Goal: Transaction & Acquisition: Obtain resource

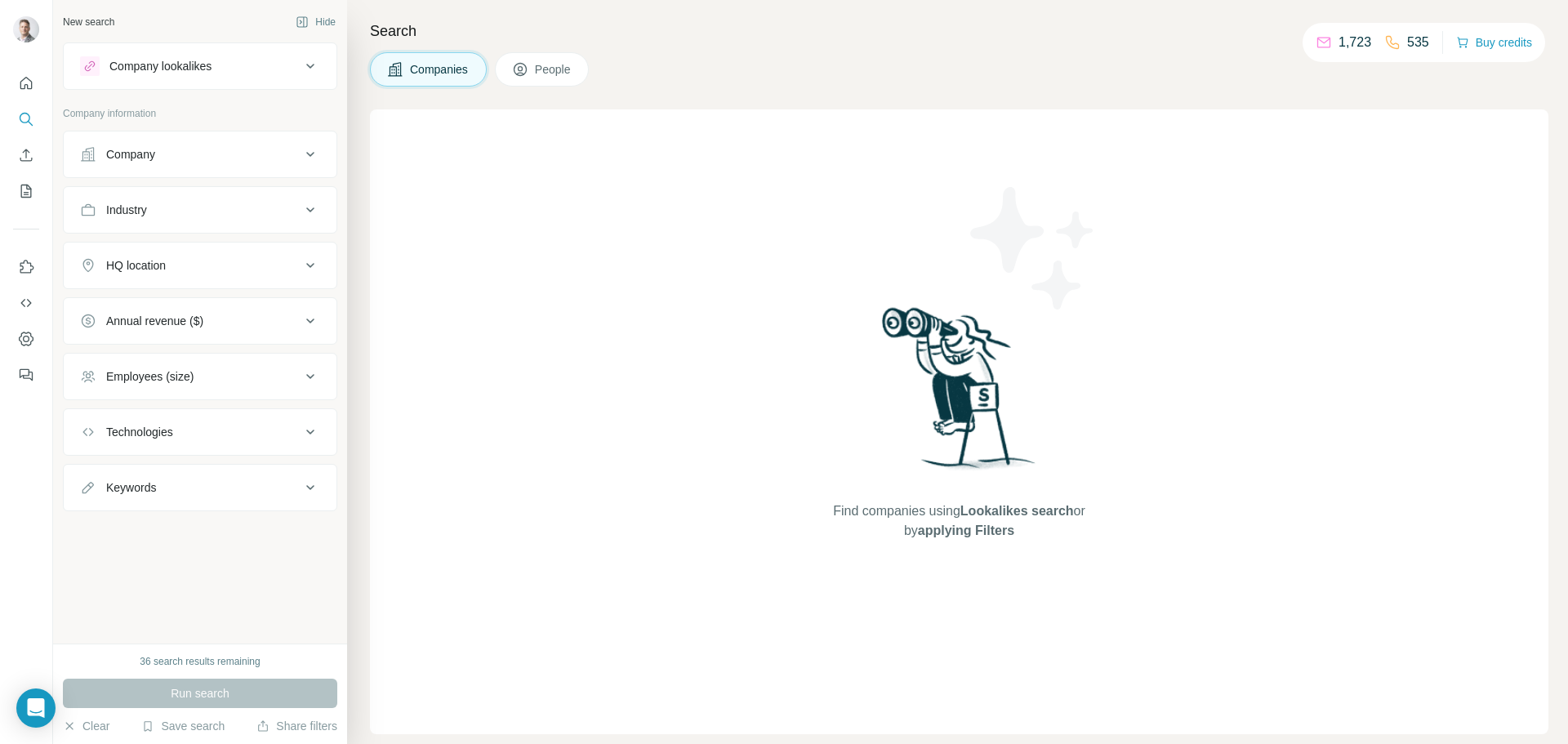
click at [235, 157] on div "Company" at bounding box center [190, 154] width 220 height 16
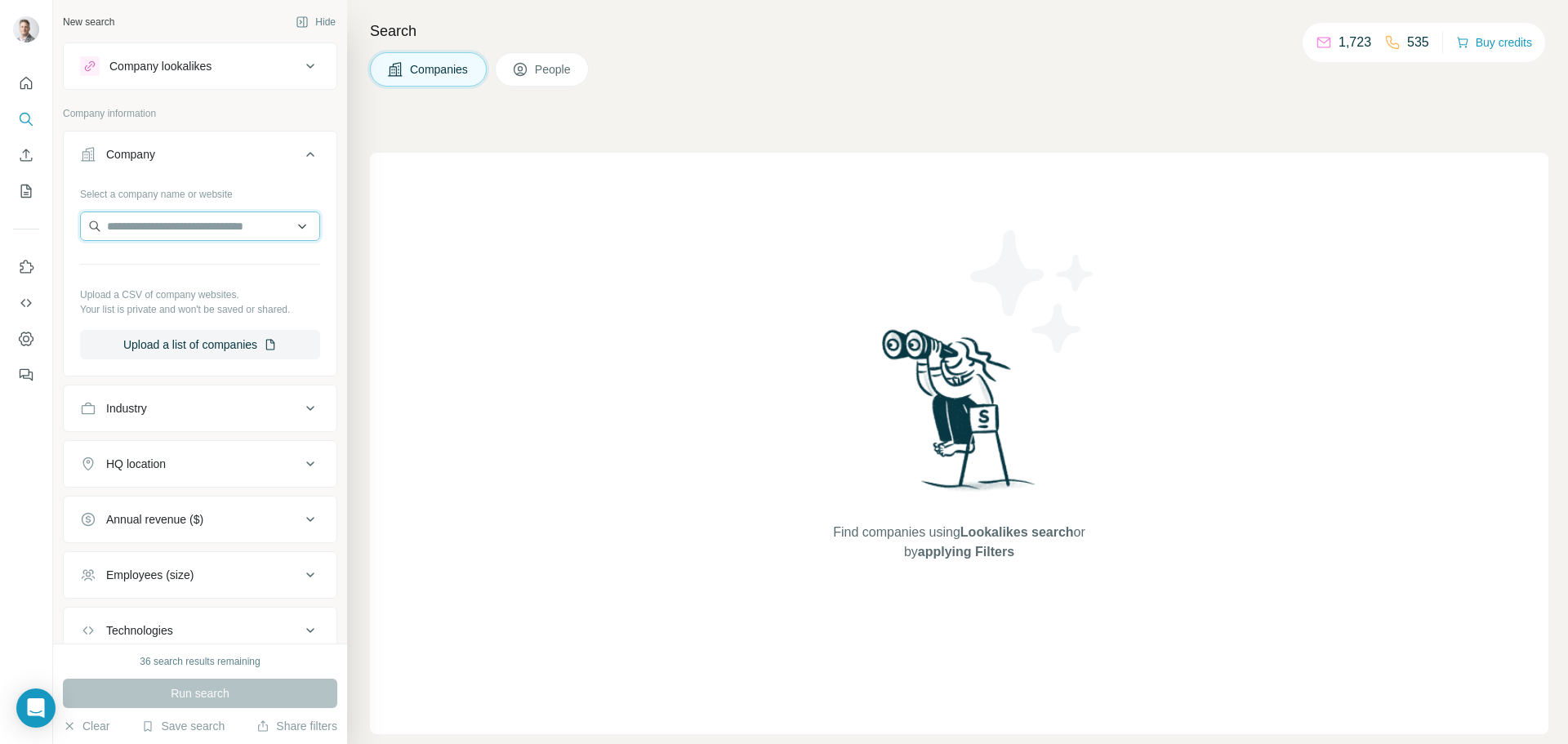
click at [201, 232] on input "text" at bounding box center [200, 226] width 240 height 29
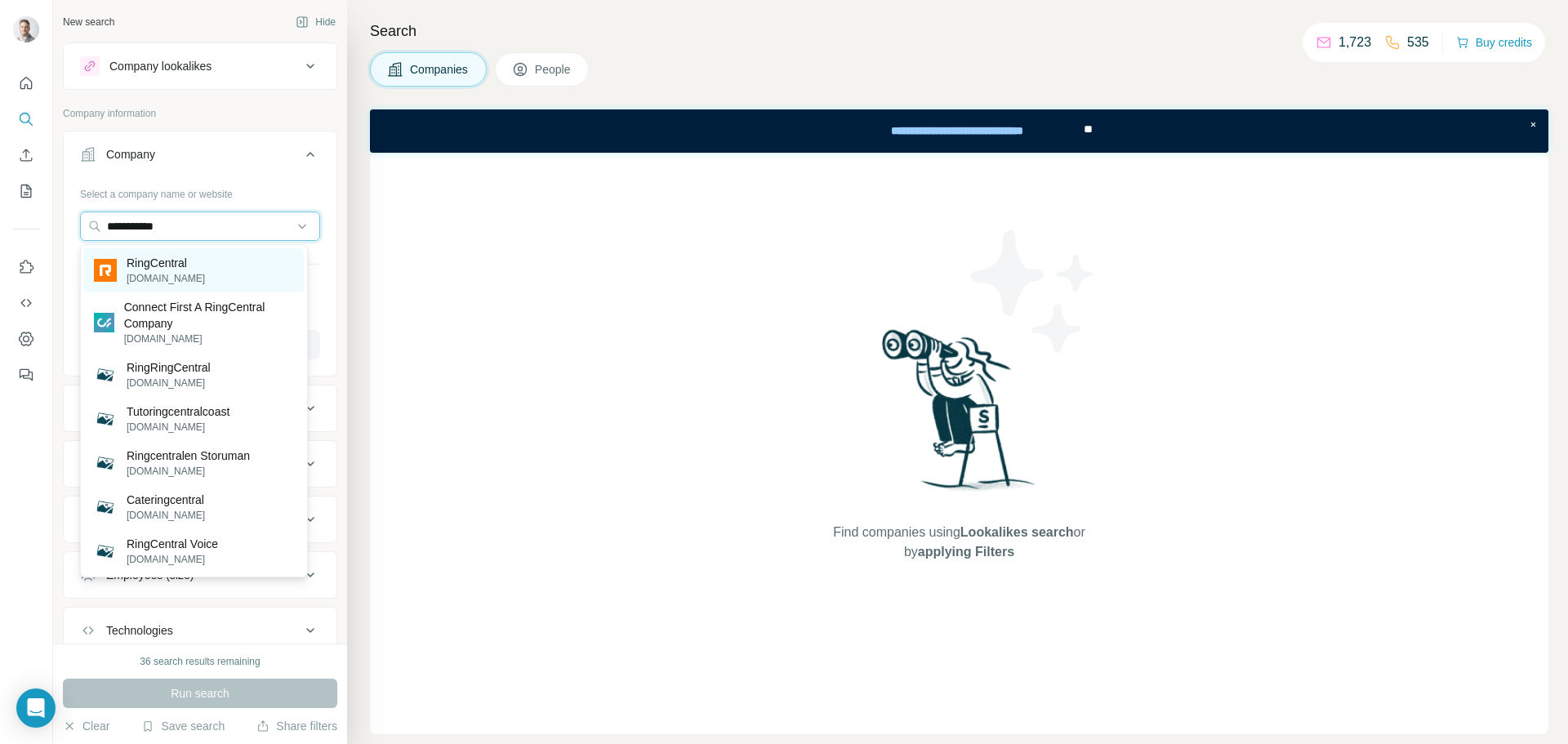
type input "**********"
click at [175, 266] on p "RingCentral" at bounding box center [166, 262] width 78 height 16
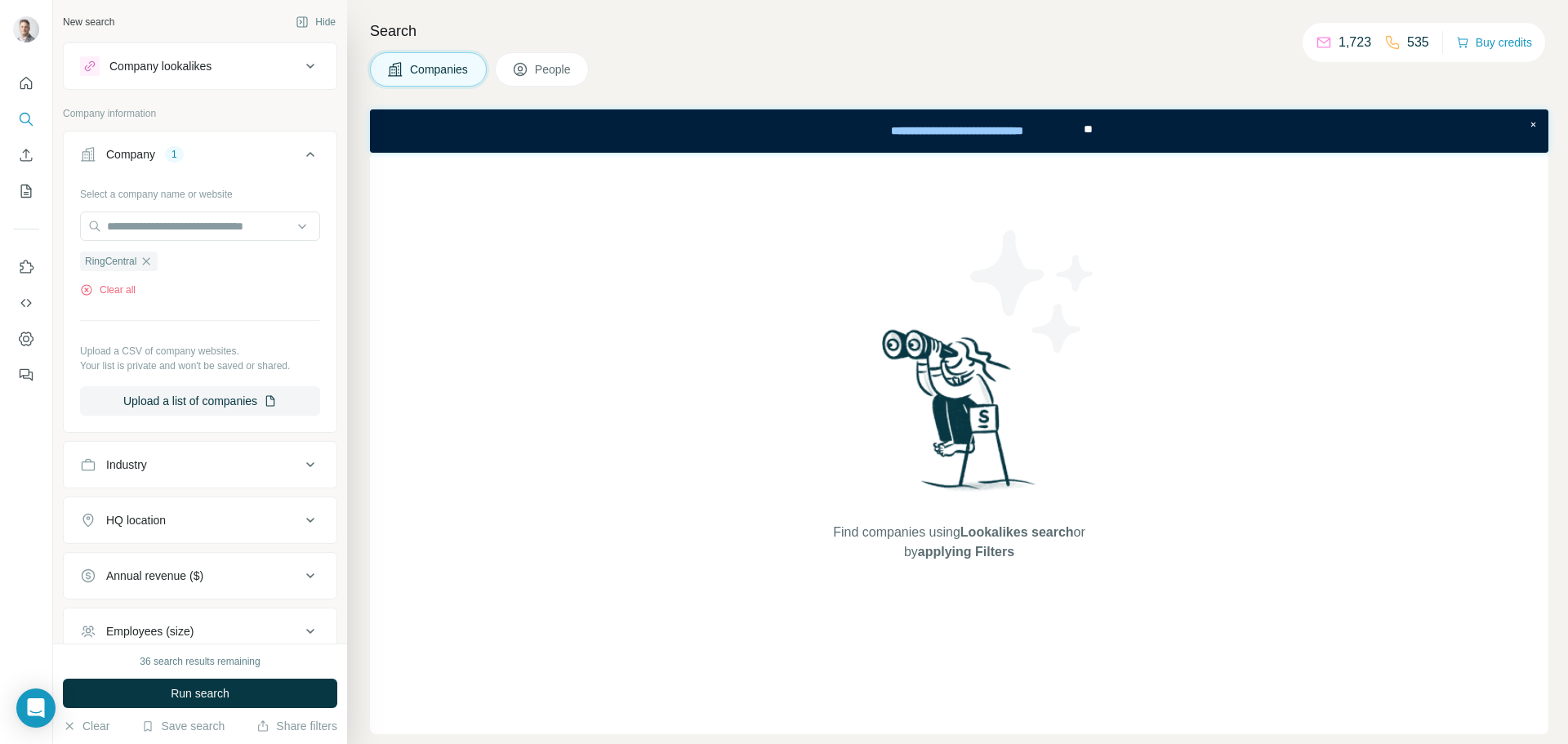
click at [546, 72] on span "People" at bounding box center [554, 69] width 38 height 16
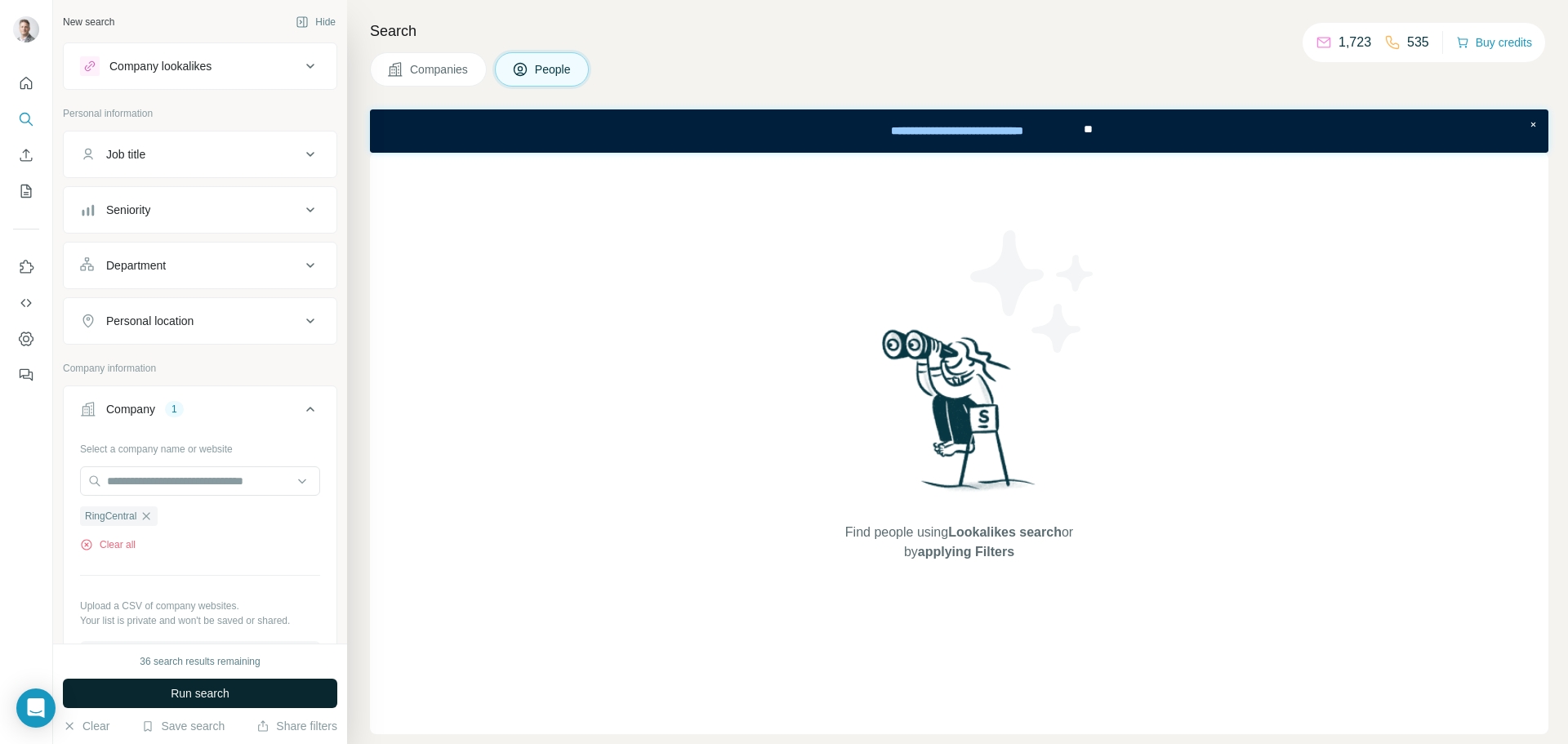
click at [250, 683] on button "Run search" at bounding box center [200, 693] width 274 height 29
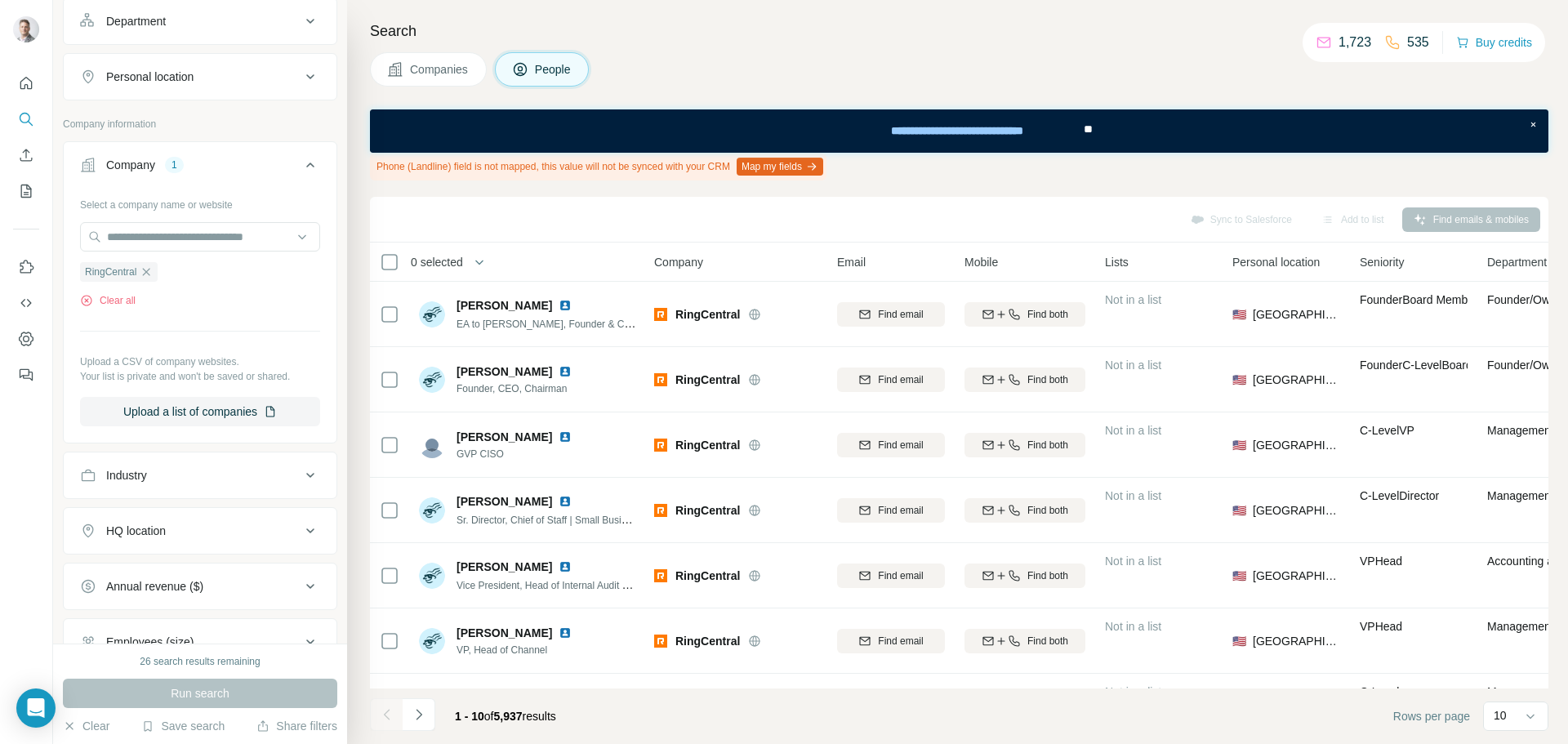
scroll to position [245, 0]
click at [209, 533] on div "HQ location" at bounding box center [190, 529] width 220 height 16
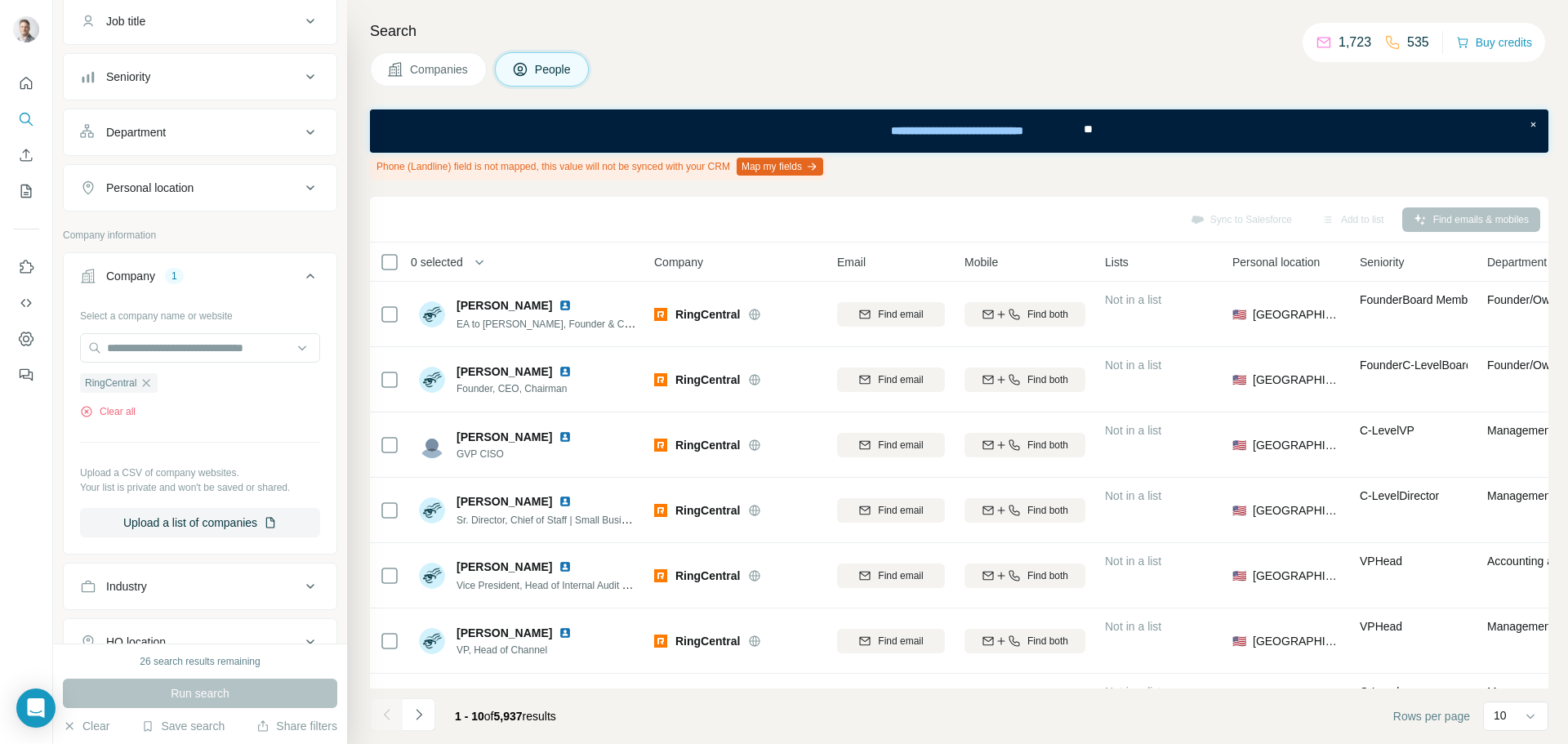
scroll to position [0, 0]
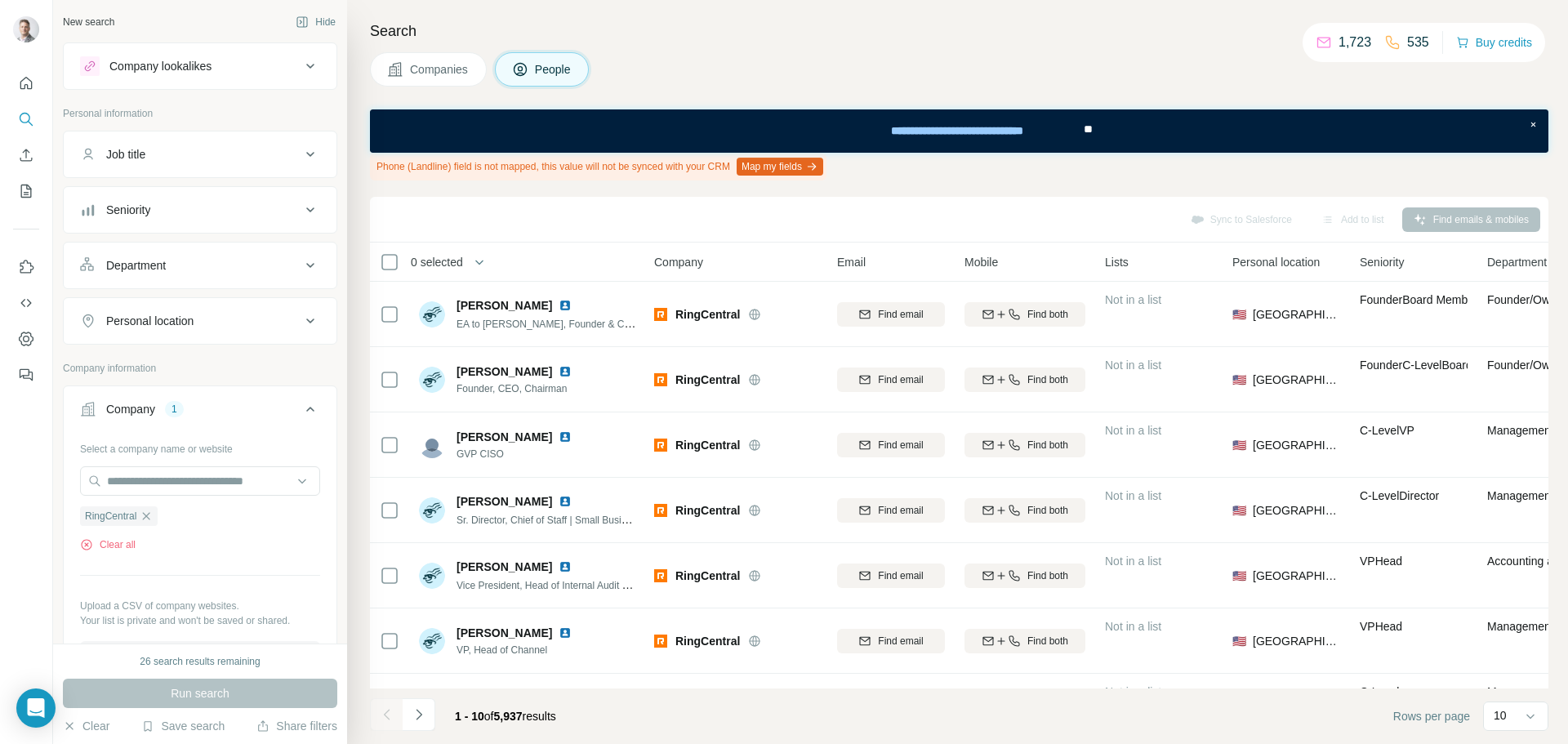
click at [223, 316] on div "Personal location" at bounding box center [190, 320] width 220 height 16
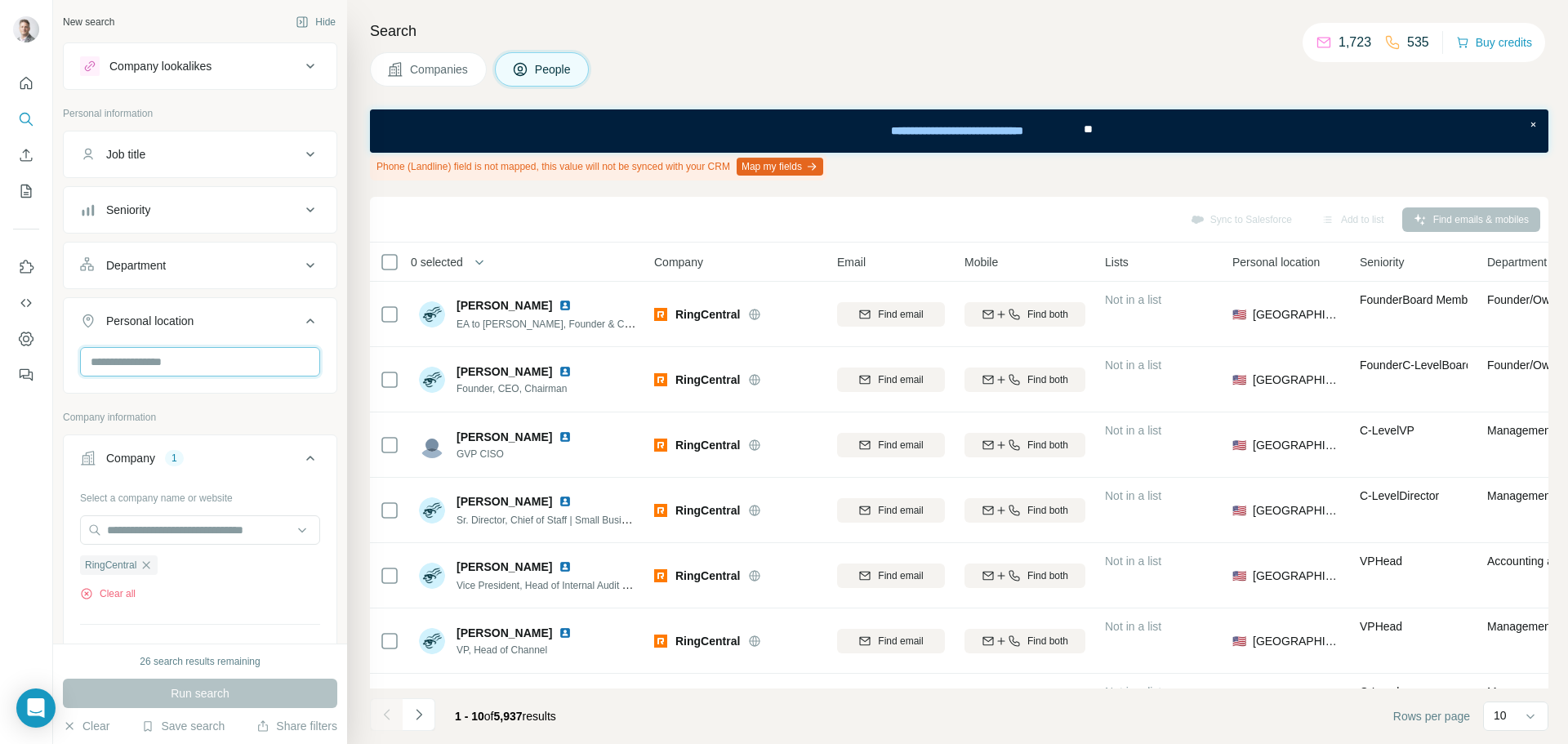
click at [186, 356] on input "text" at bounding box center [200, 361] width 240 height 29
type input "******"
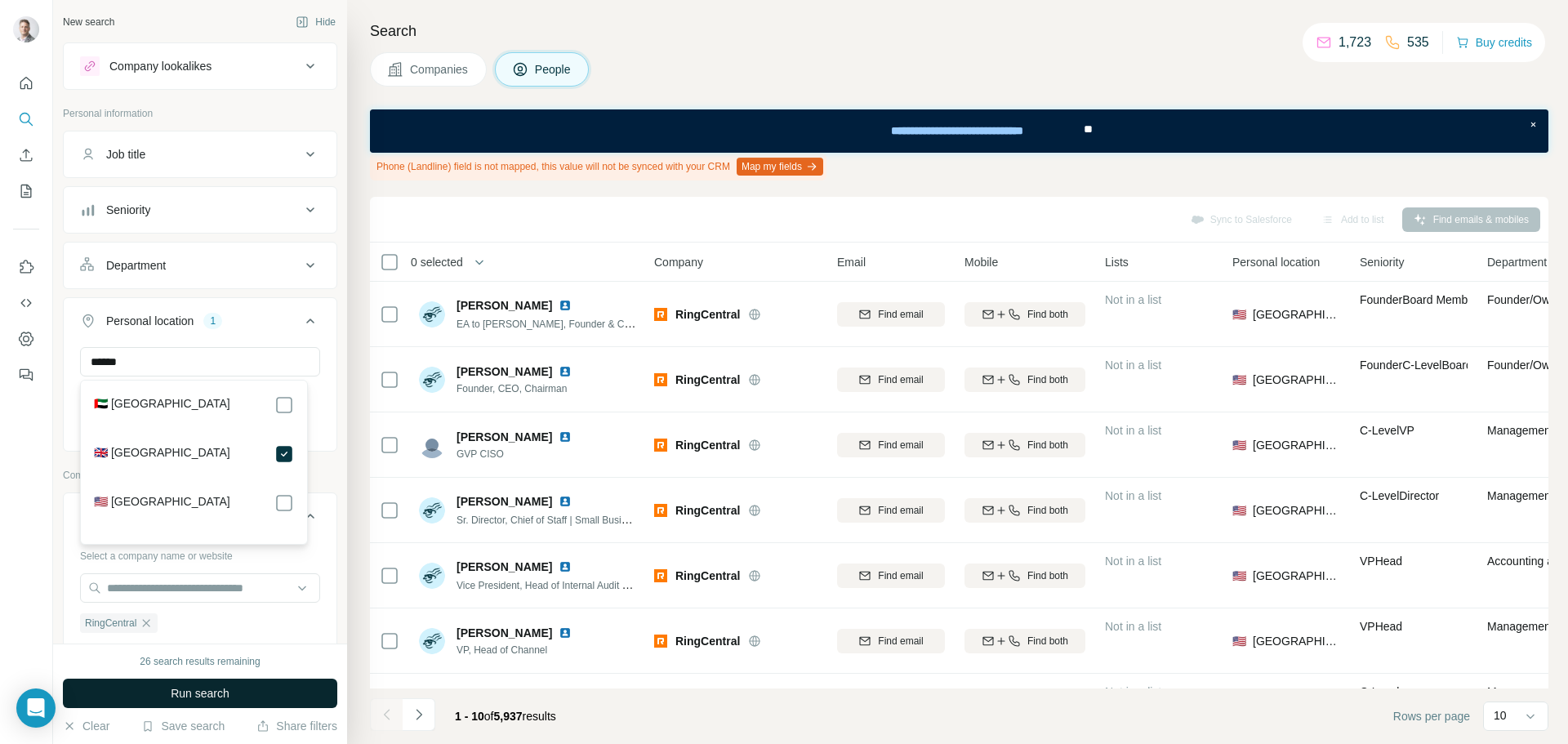
click at [266, 705] on button "Run search" at bounding box center [200, 693] width 274 height 29
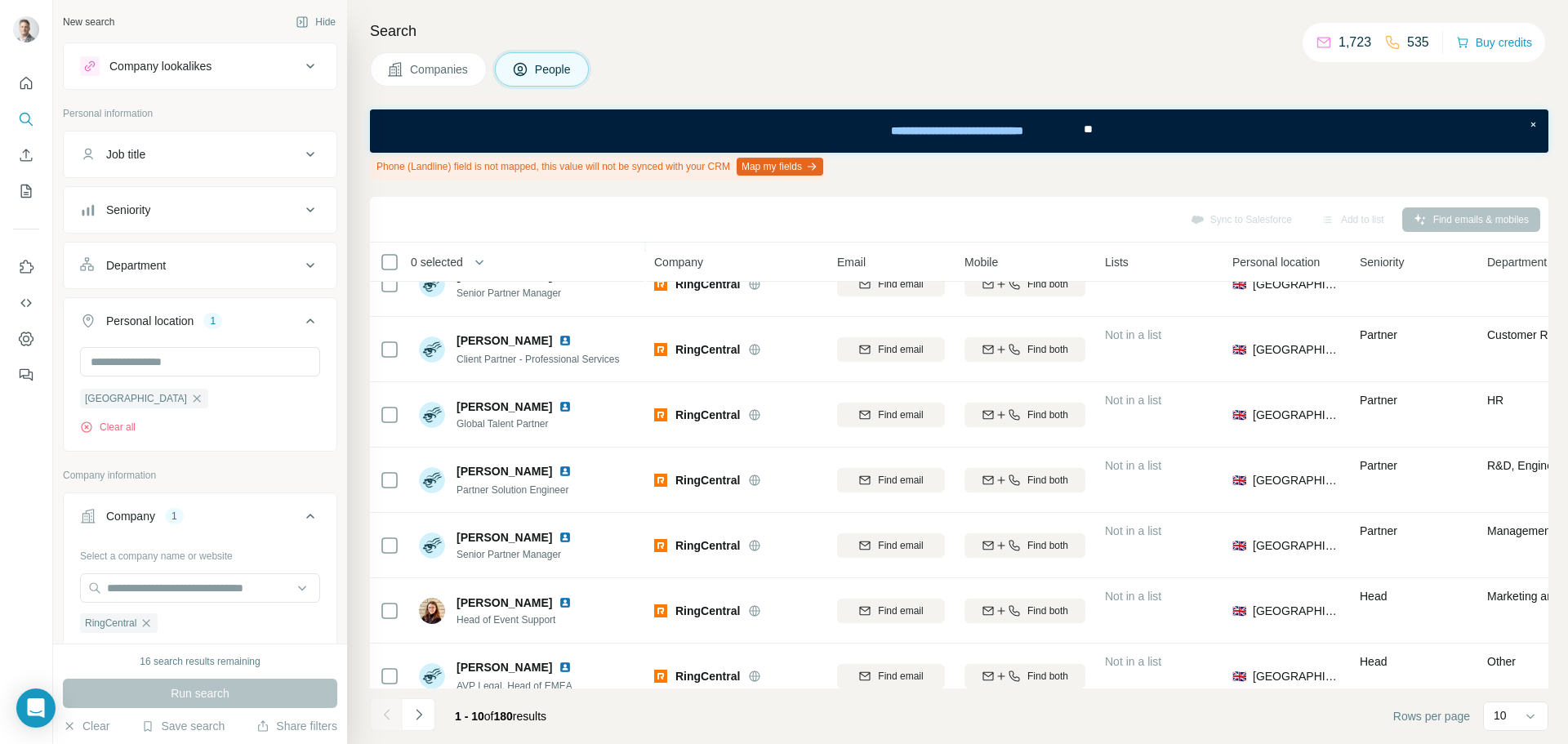
scroll to position [254, 0]
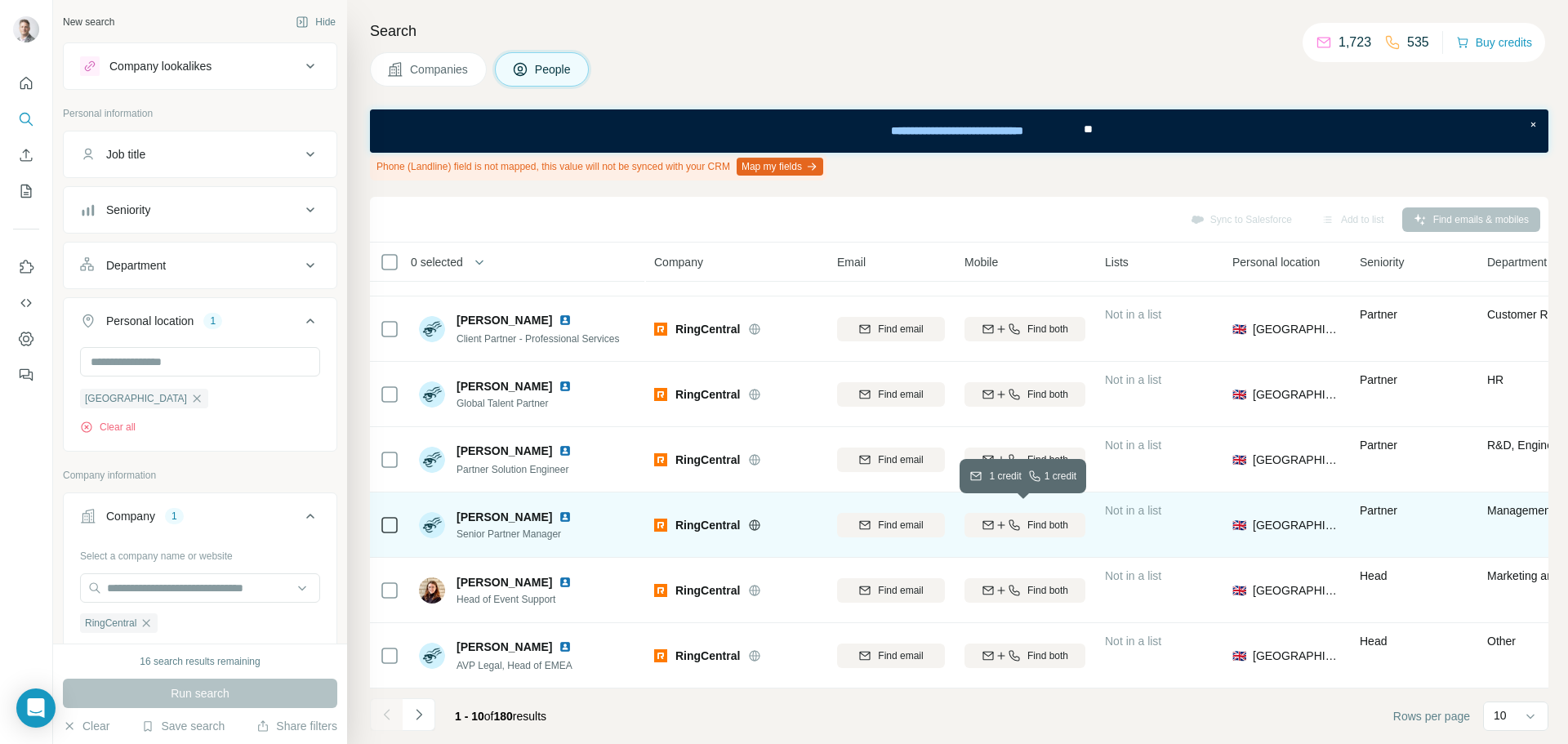
click at [1021, 520] on div "Find both" at bounding box center [1025, 525] width 121 height 15
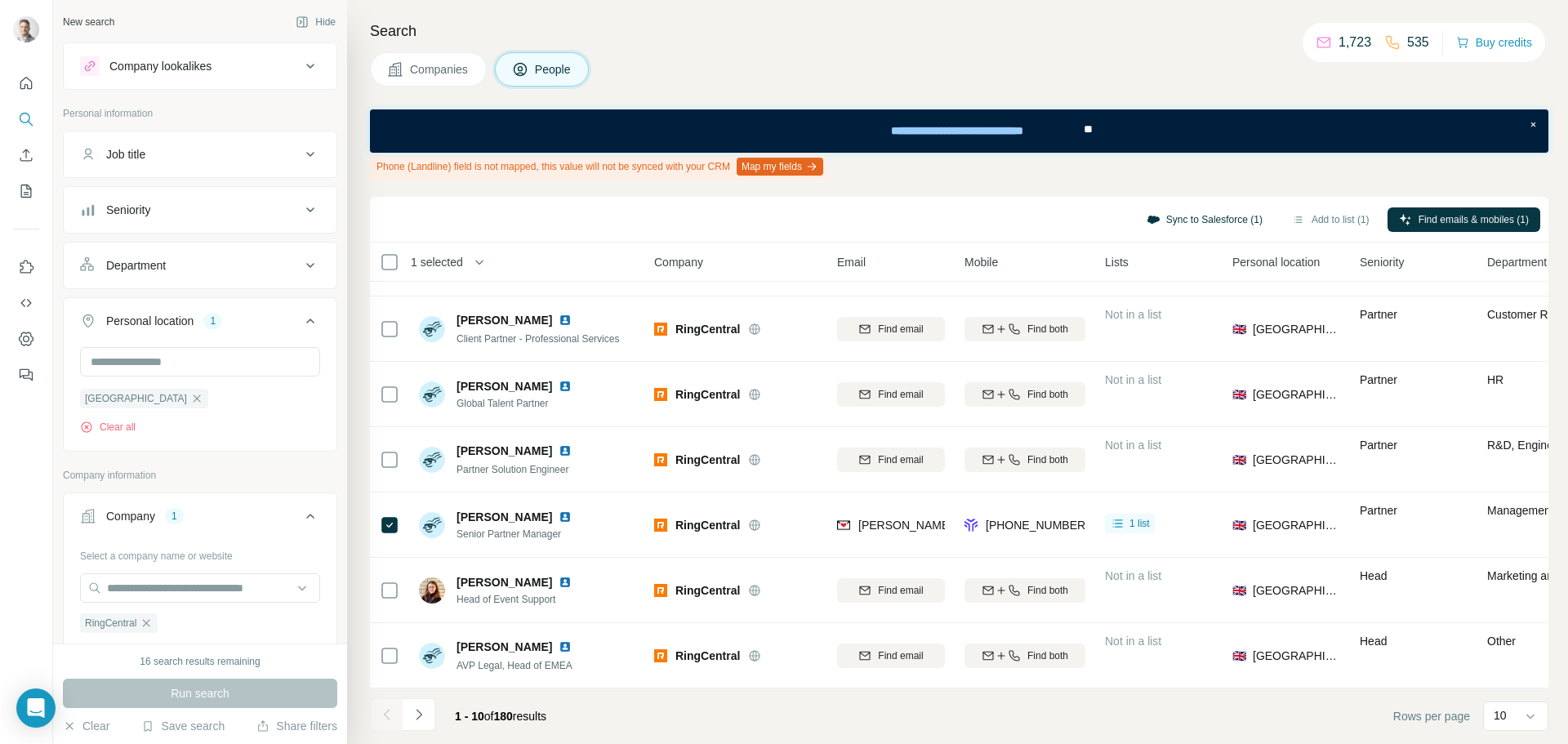
click at [1187, 218] on button "Sync to Salesforce (1)" at bounding box center [1204, 219] width 139 height 25
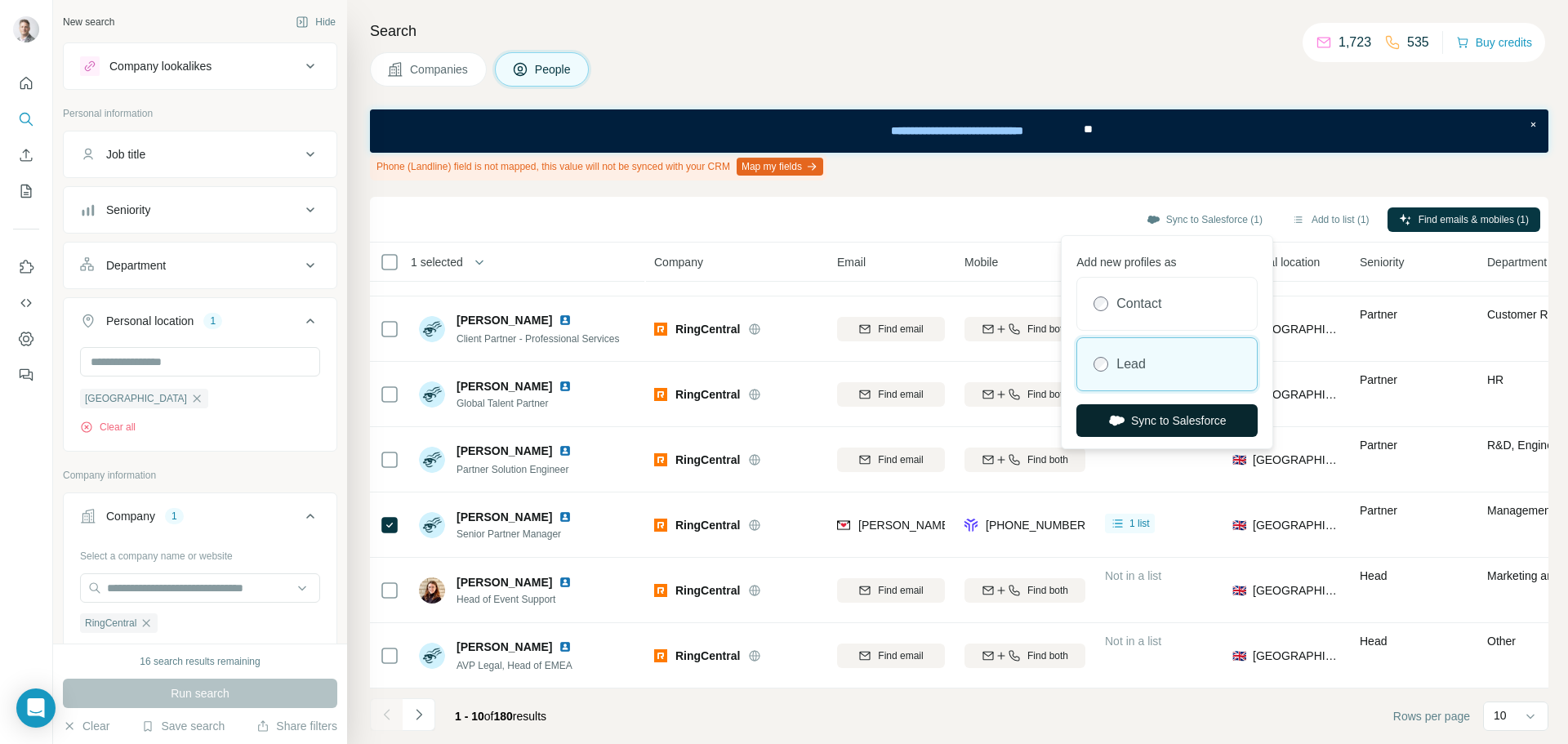
click at [1189, 423] on button "Sync to Salesforce" at bounding box center [1167, 420] width 182 height 33
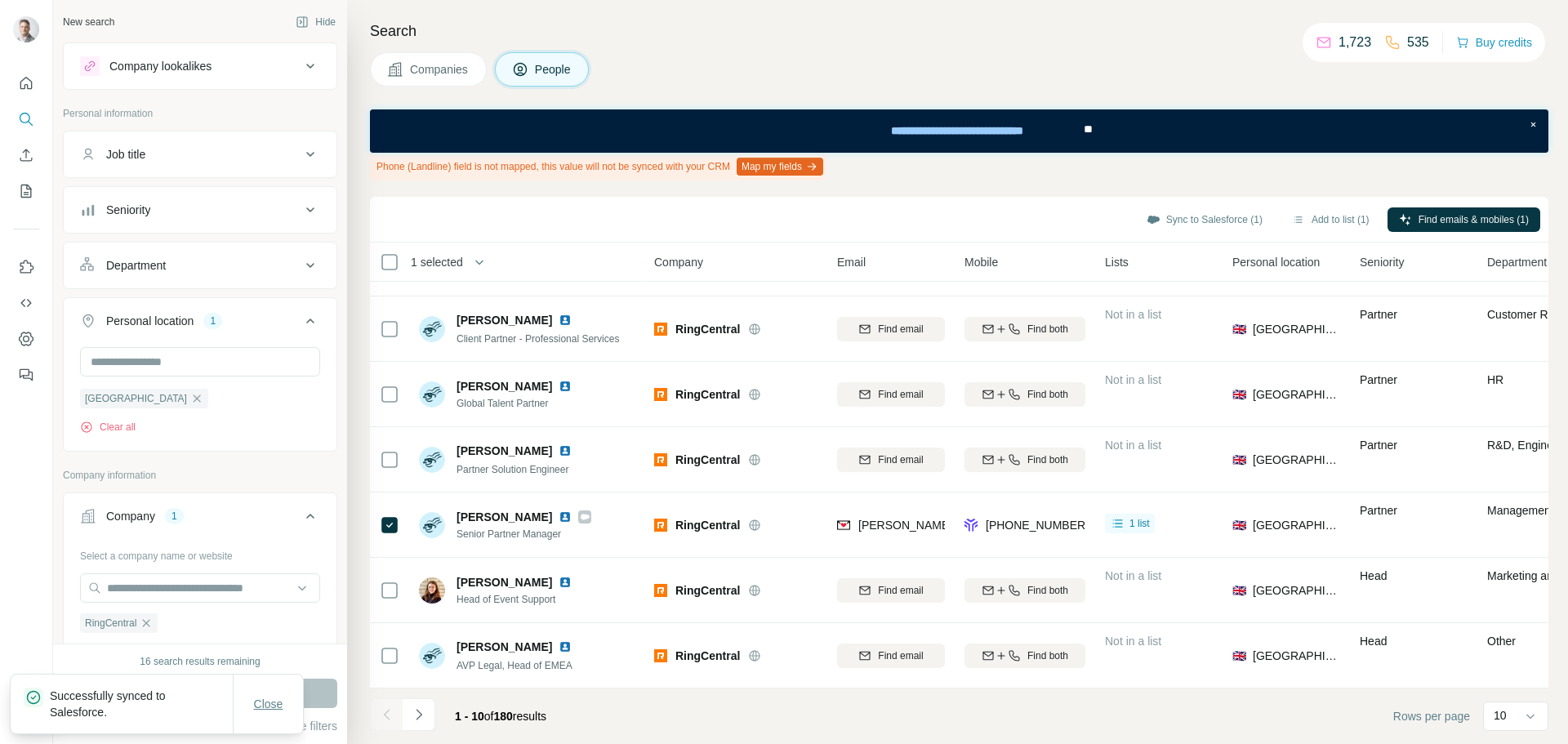
click at [274, 703] on span "Close" at bounding box center [269, 703] width 29 height 16
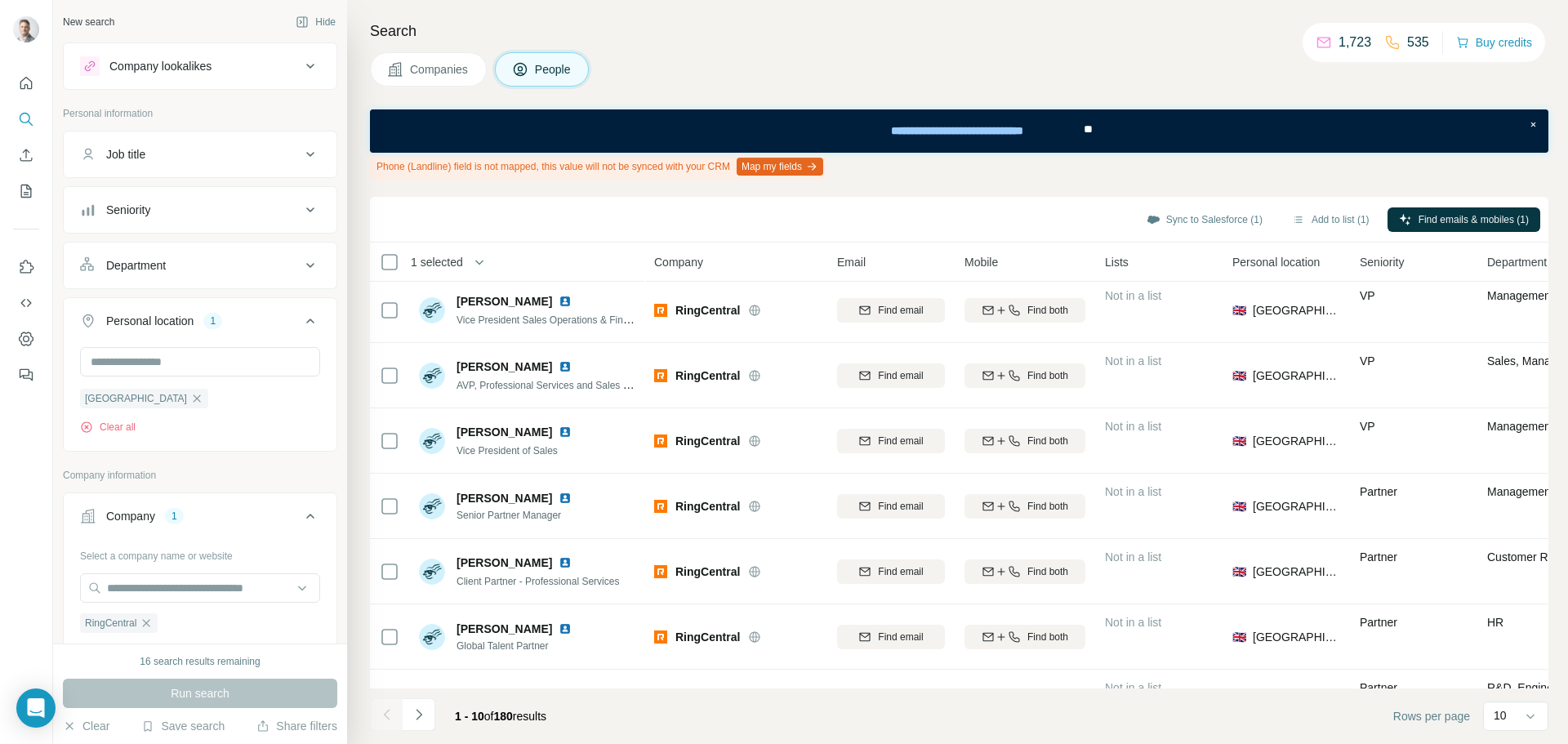
scroll to position [0, 0]
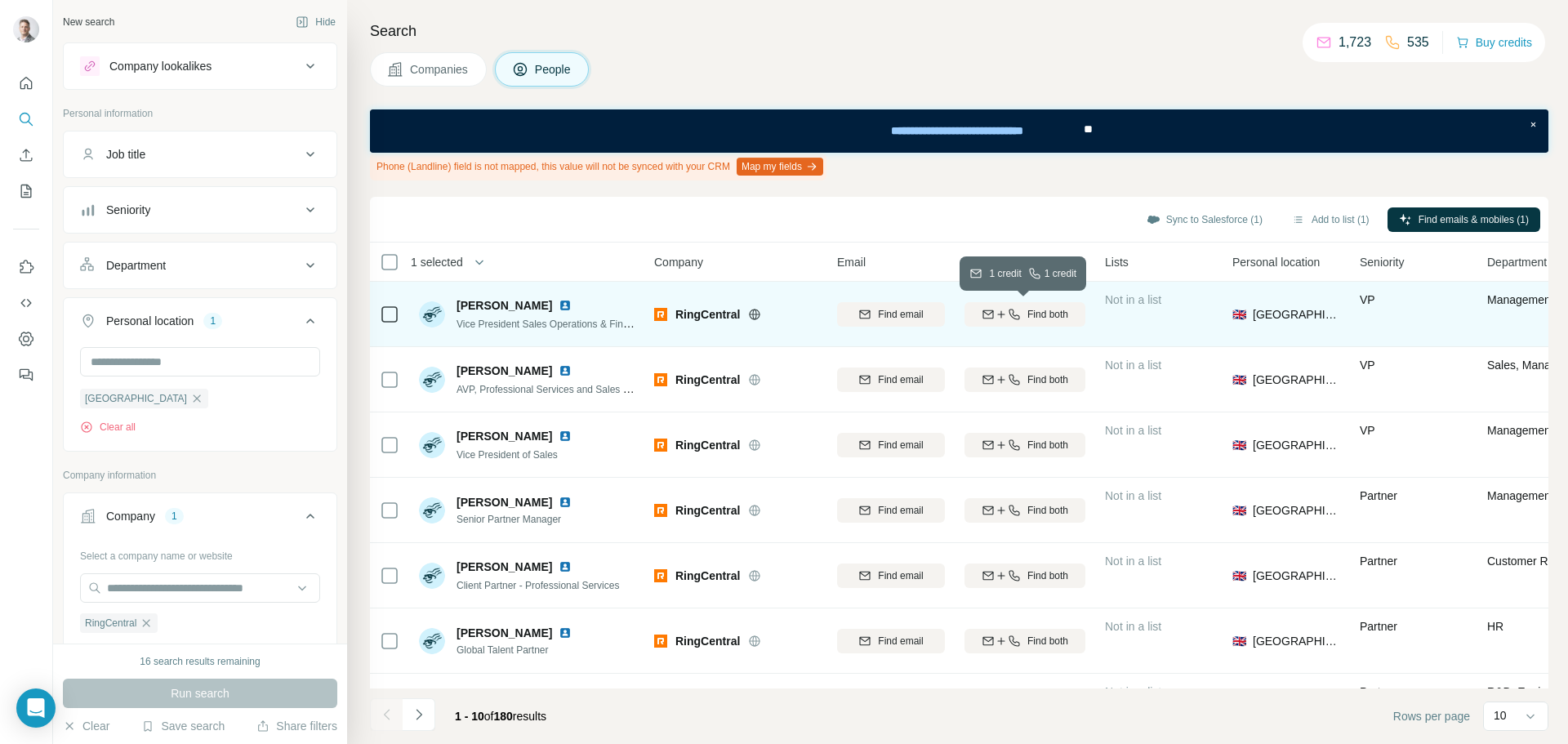
click at [1019, 317] on div "Find both" at bounding box center [1025, 315] width 121 height 15
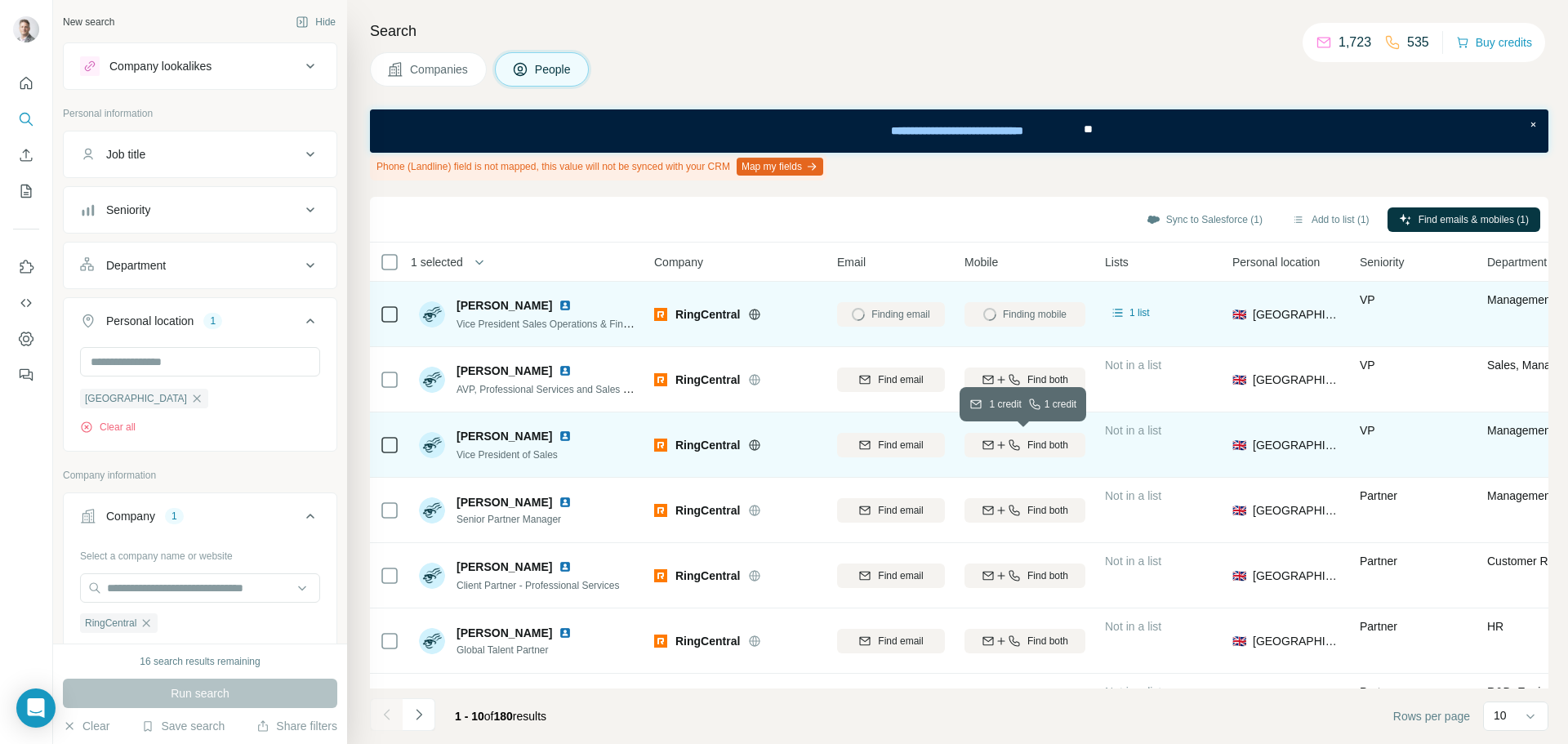
click at [1031, 441] on span "Find both" at bounding box center [1047, 445] width 41 height 15
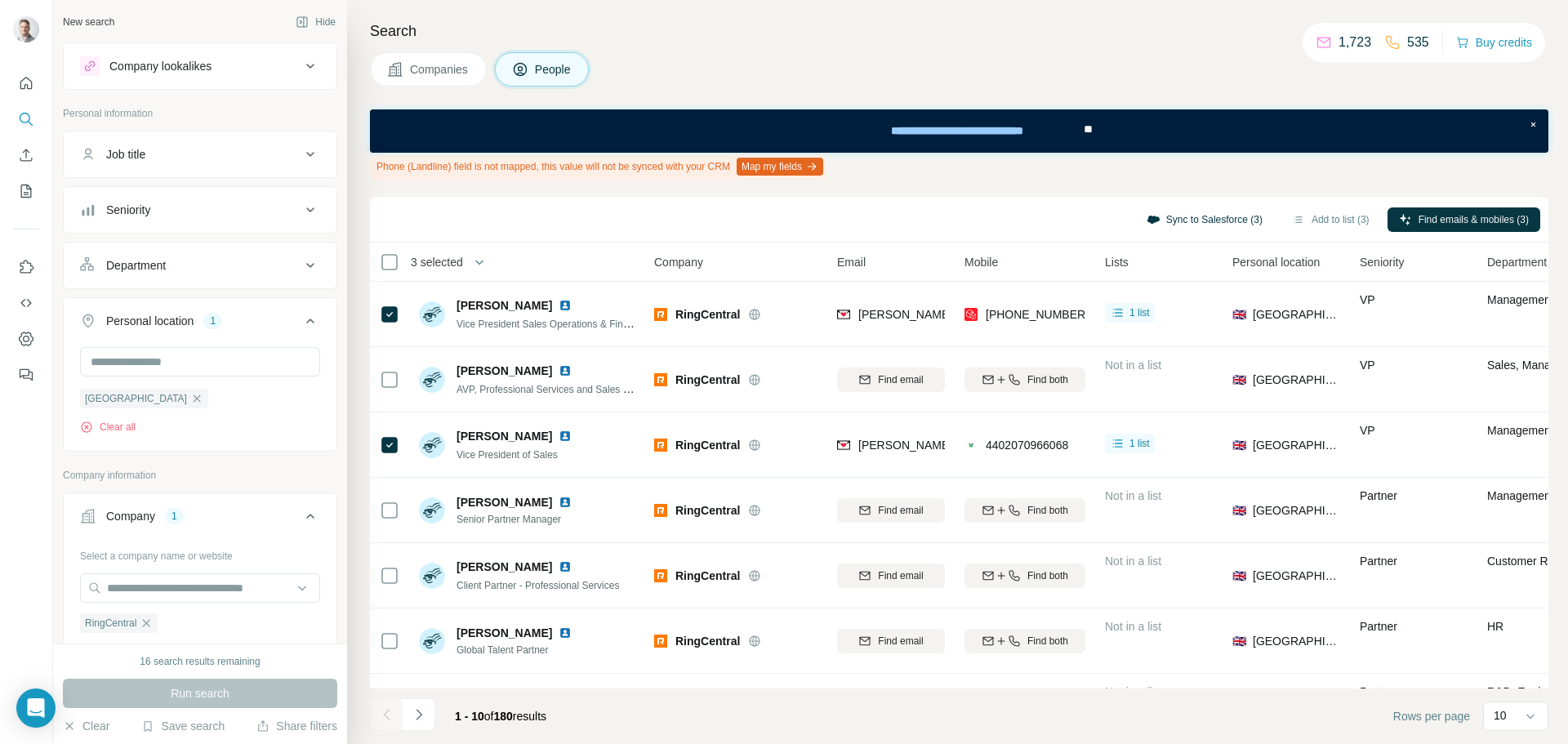
click at [1174, 224] on button "Sync to Salesforce (3)" at bounding box center [1204, 219] width 139 height 25
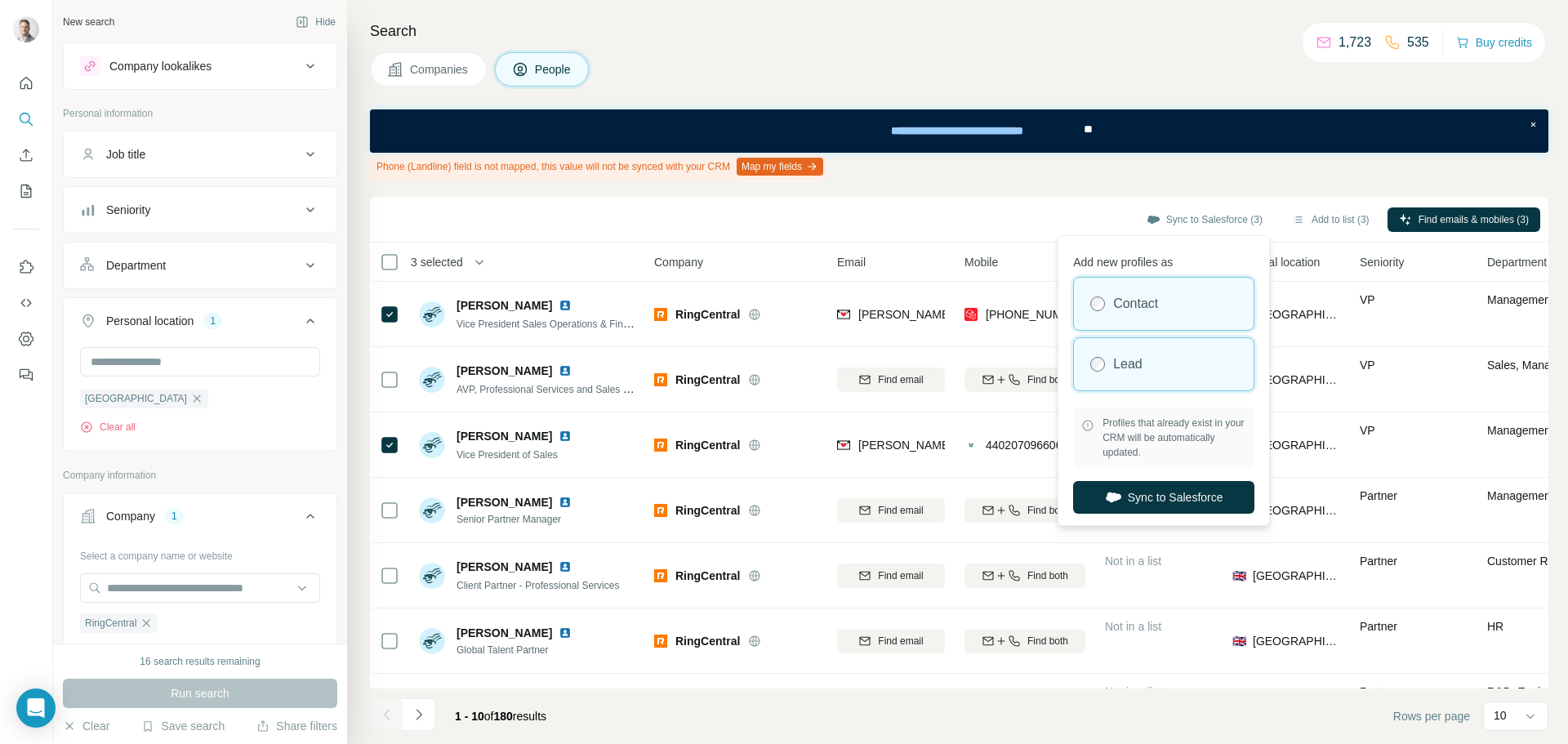
click at [1169, 363] on div "Lead" at bounding box center [1164, 363] width 180 height 52
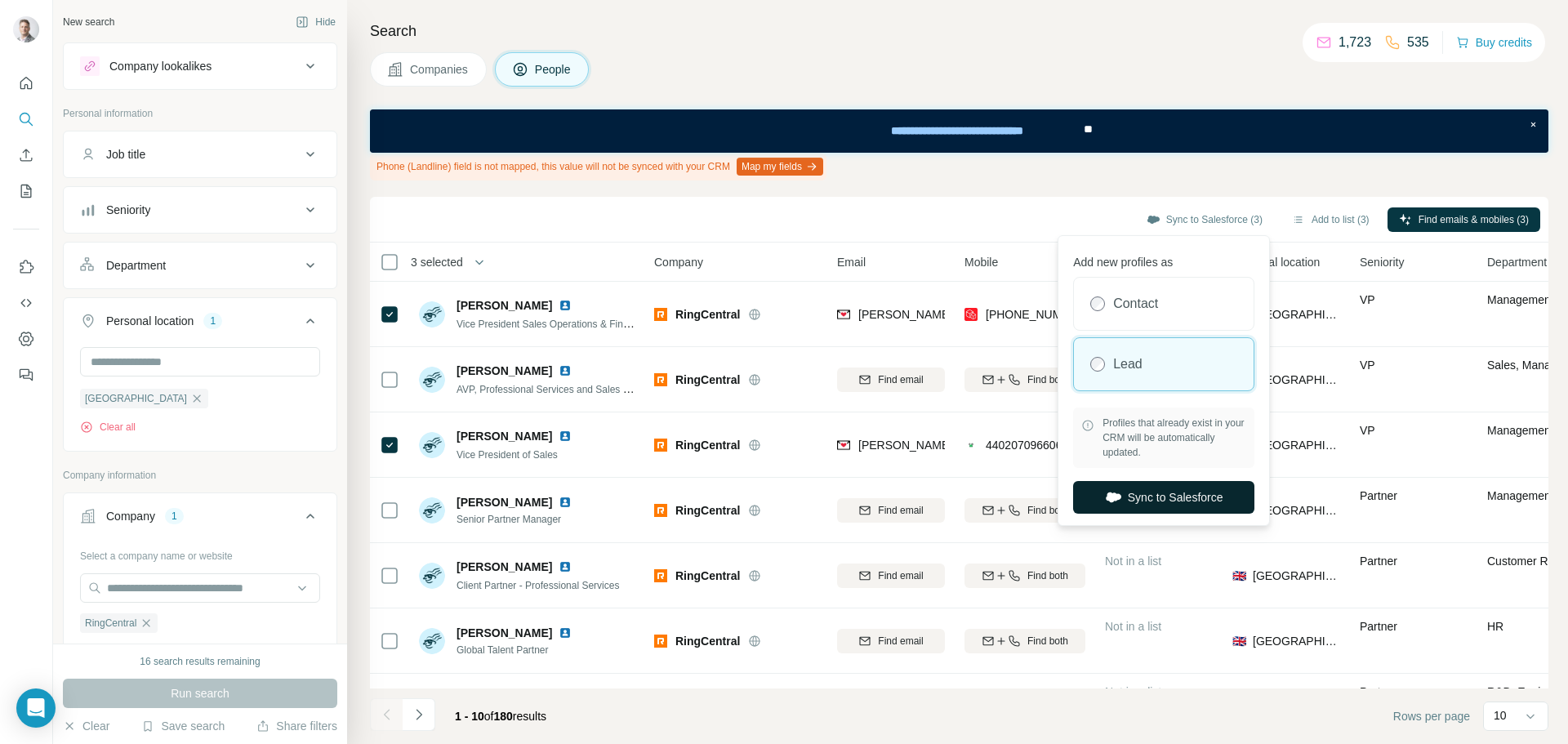
click at [1172, 491] on button "Sync to Salesforce" at bounding box center [1164, 497] width 182 height 33
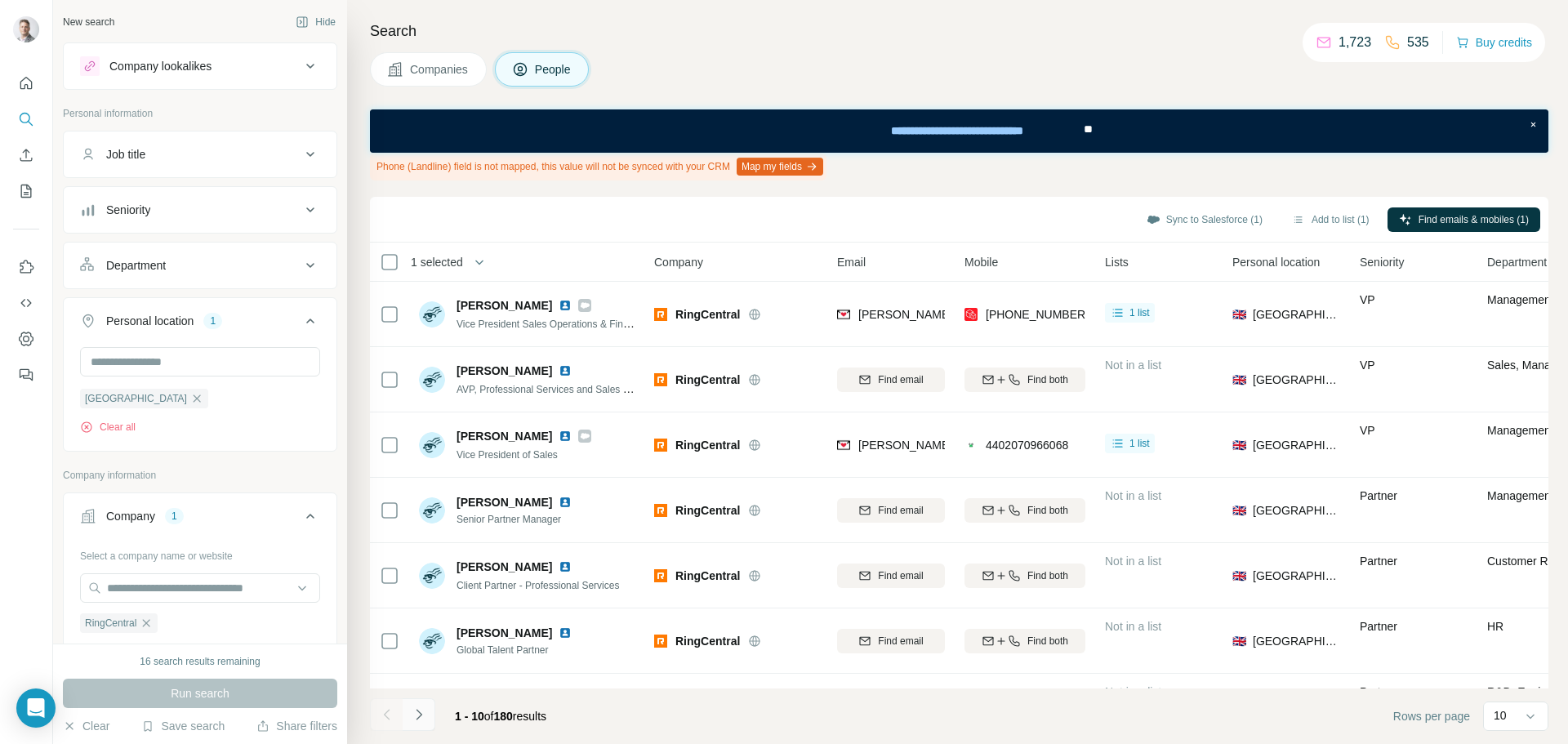
click at [422, 712] on icon "Navigate to next page" at bounding box center [418, 714] width 16 height 16
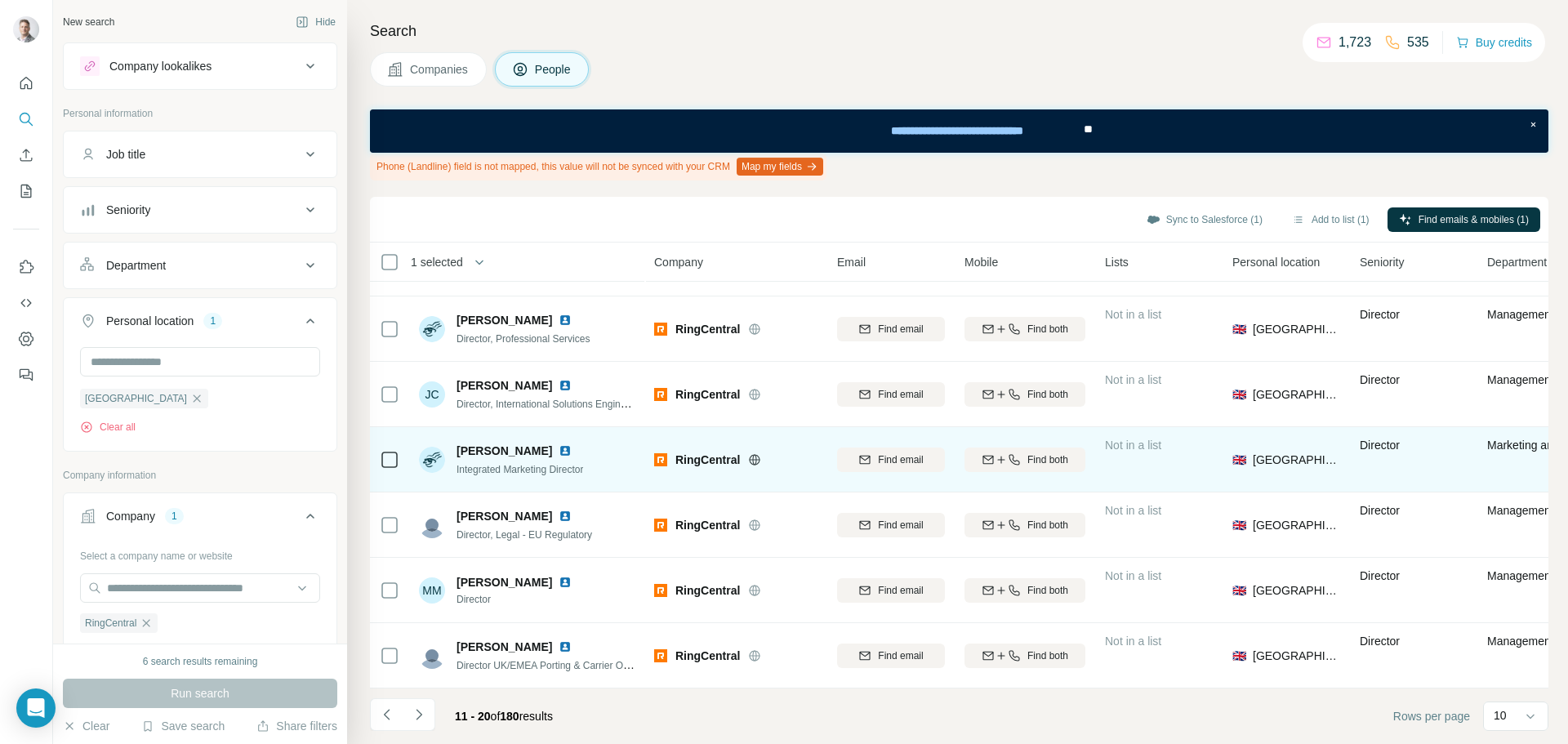
scroll to position [254, 0]
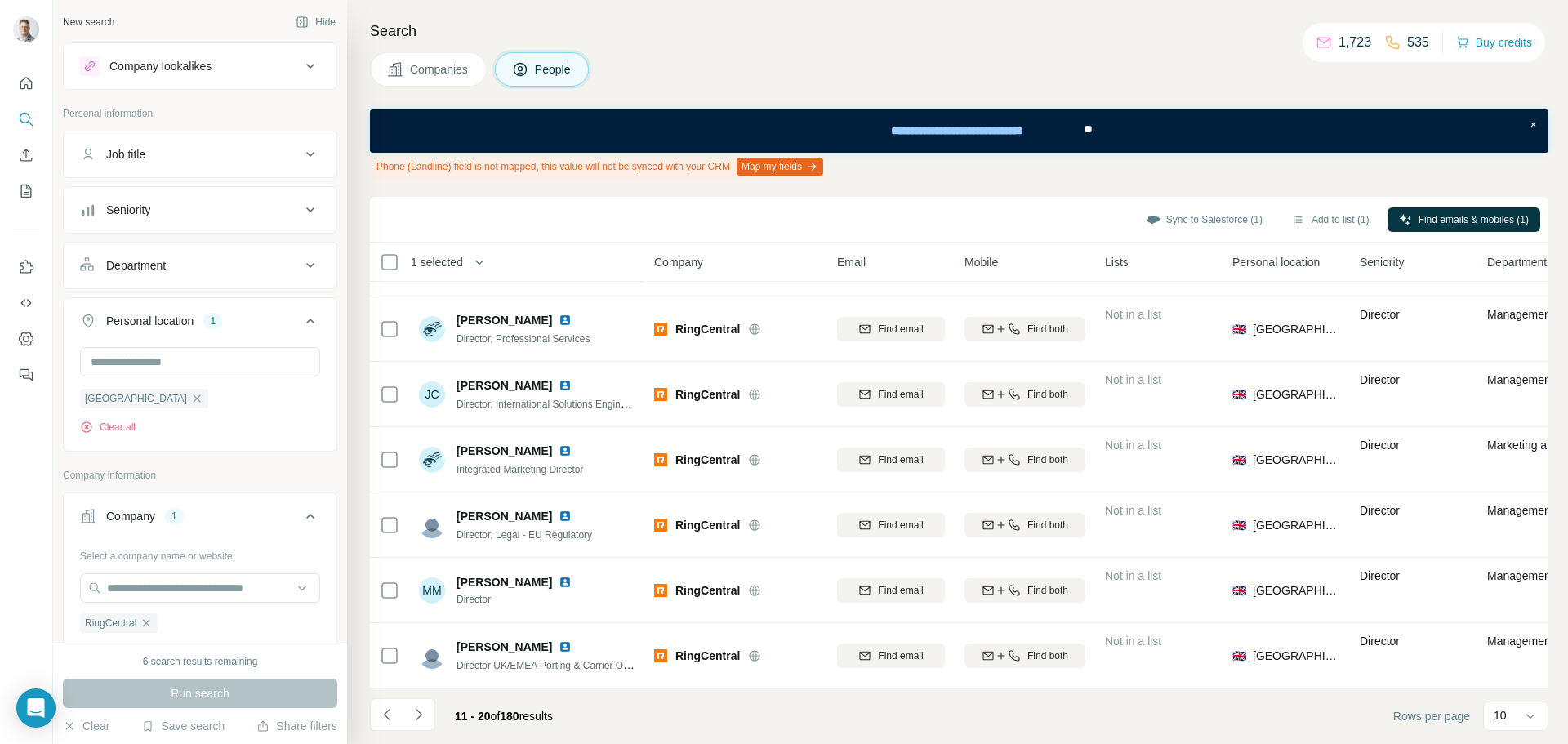
drag, startPoint x: 423, startPoint y: 717, endPoint x: 431, endPoint y: 699, distance: 19.7
click at [422, 717] on icon "Navigate to next page" at bounding box center [418, 714] width 16 height 16
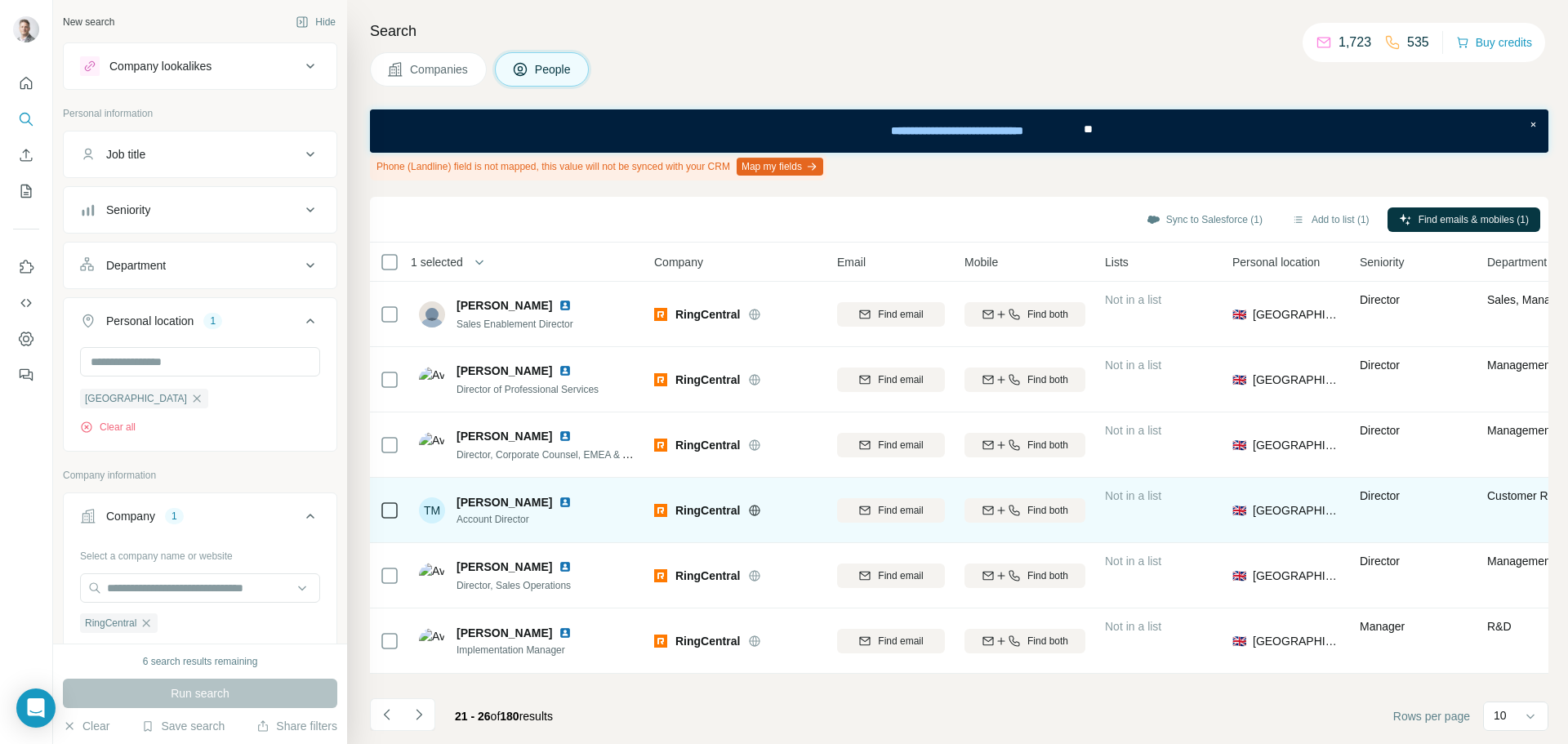
scroll to position [0, 0]
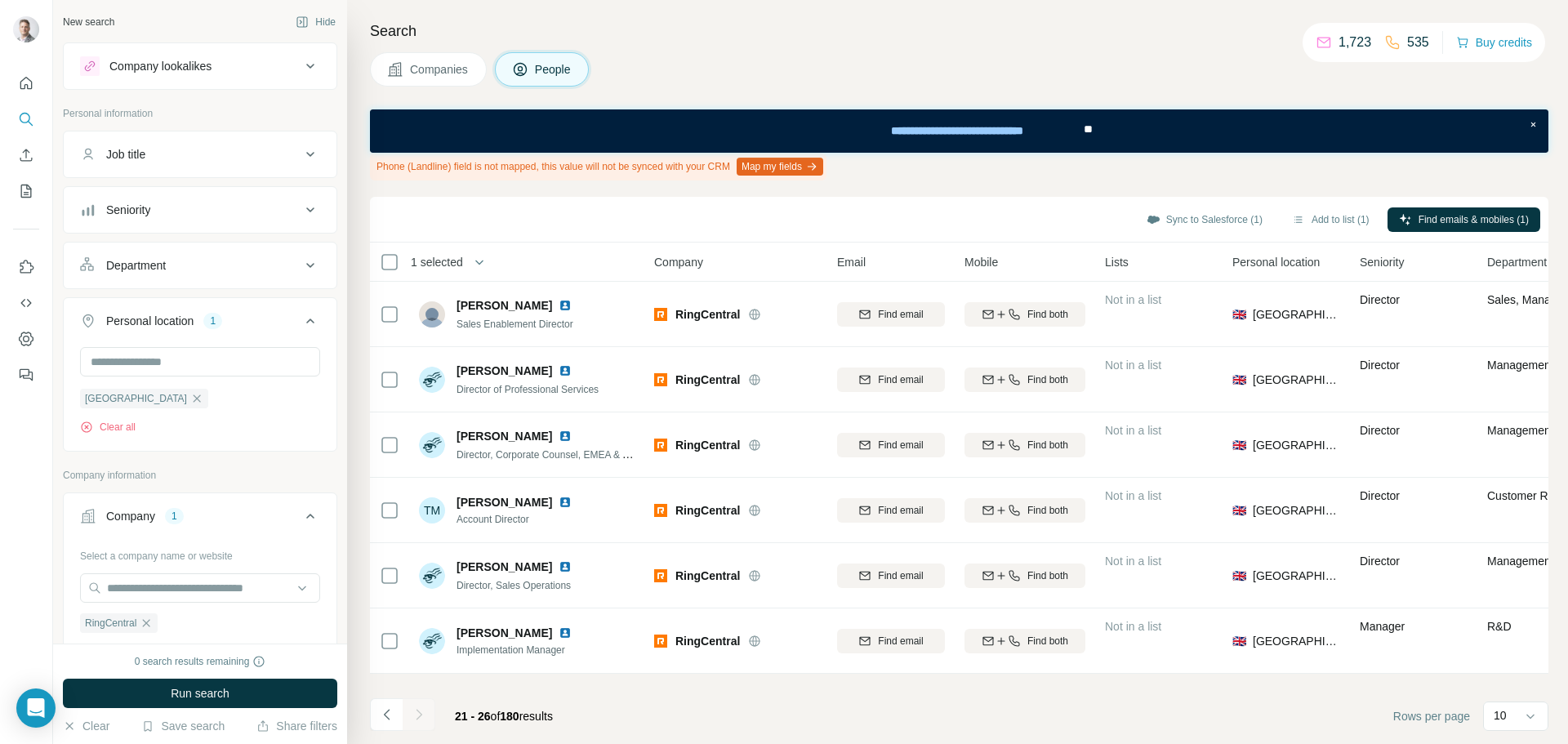
click at [633, 721] on footer "21 - 26 of 180 results Rows per page 10" at bounding box center [959, 716] width 1178 height 56
click at [386, 718] on icon "Navigate to previous page" at bounding box center [387, 714] width 16 height 16
